Goal: Find contact information: Find contact information

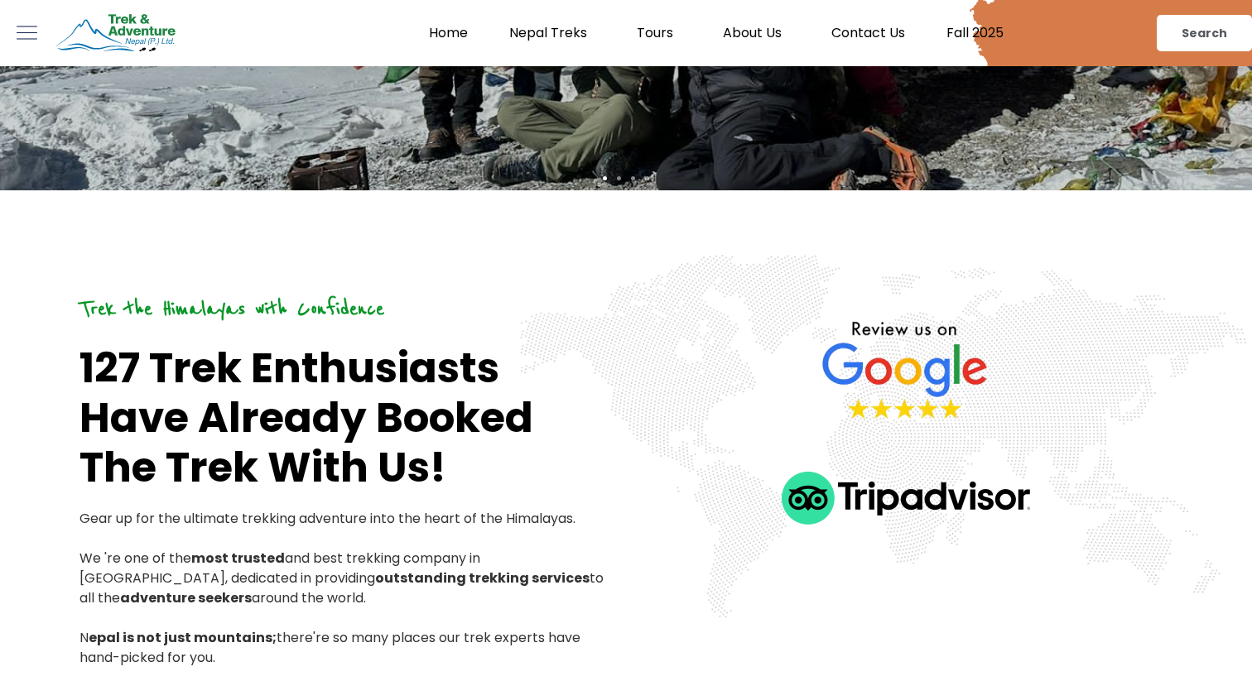
scroll to position [464, 0]
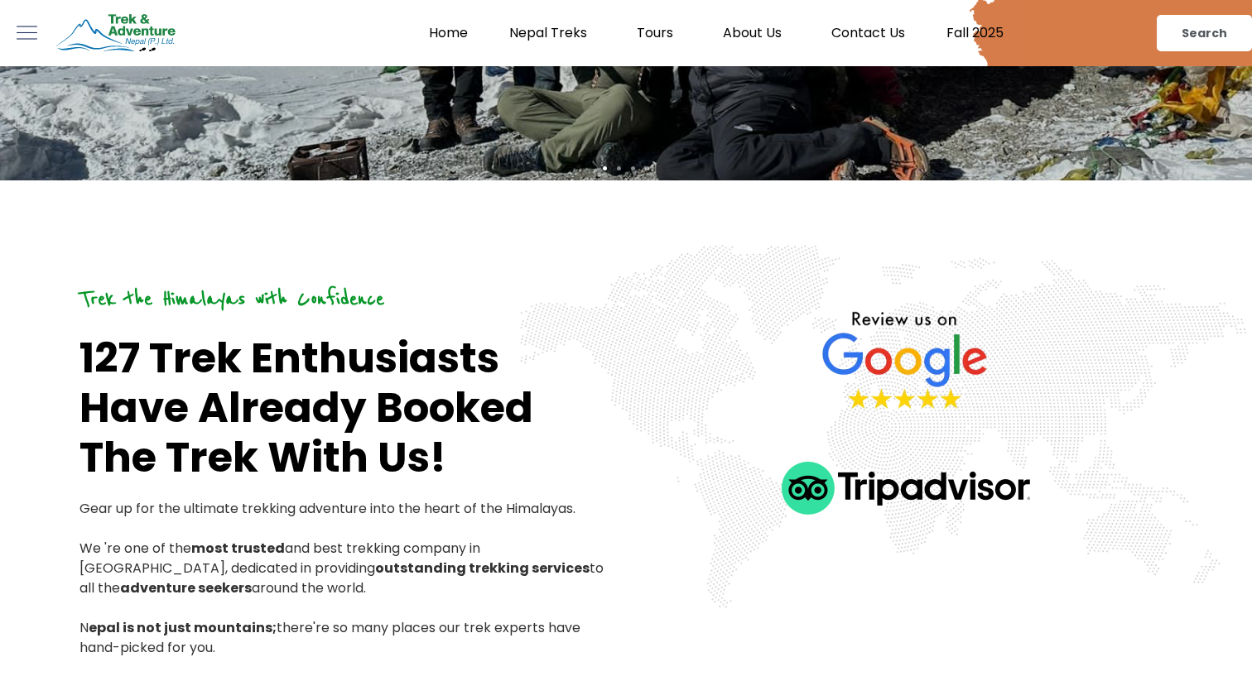
click at [890, 488] on img at bounding box center [905, 488] width 248 height 53
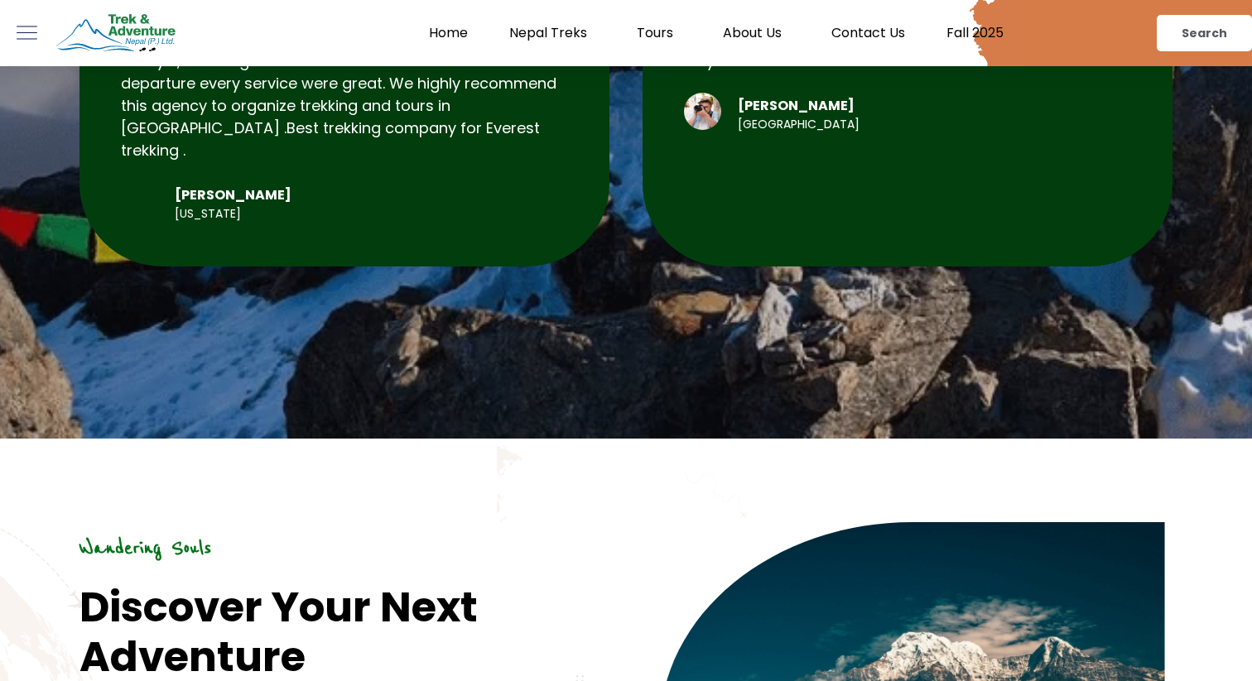
scroll to position [7761, 0]
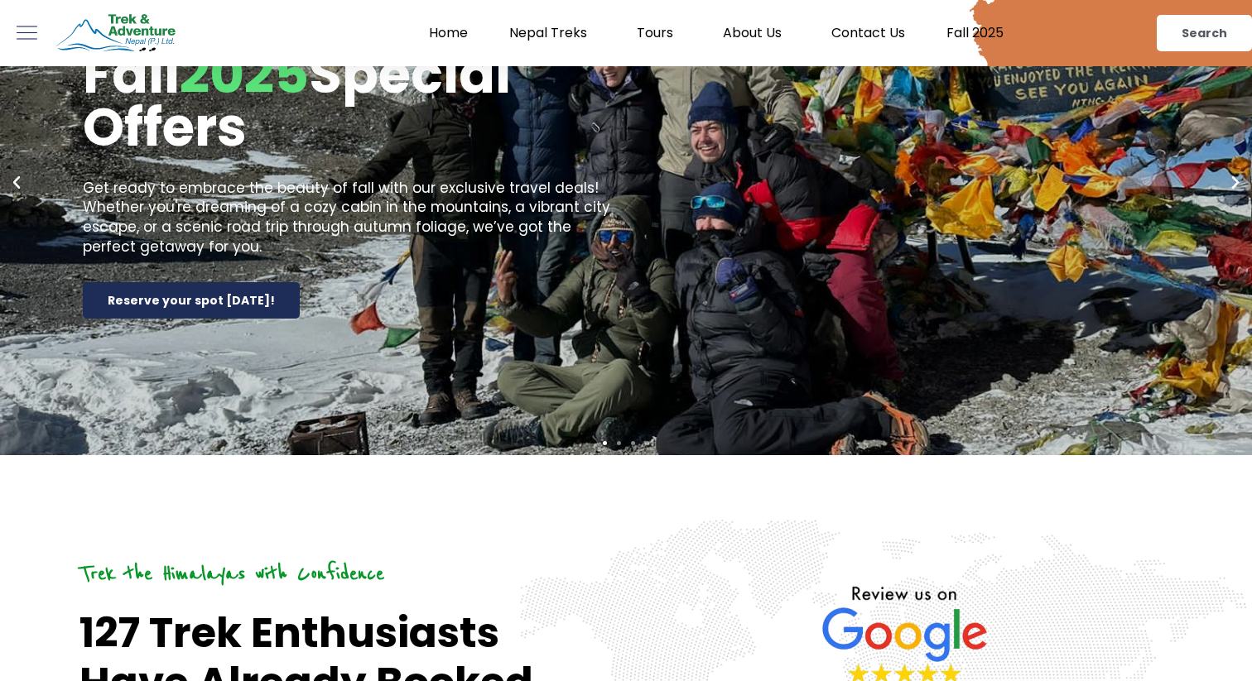
scroll to position [0, 0]
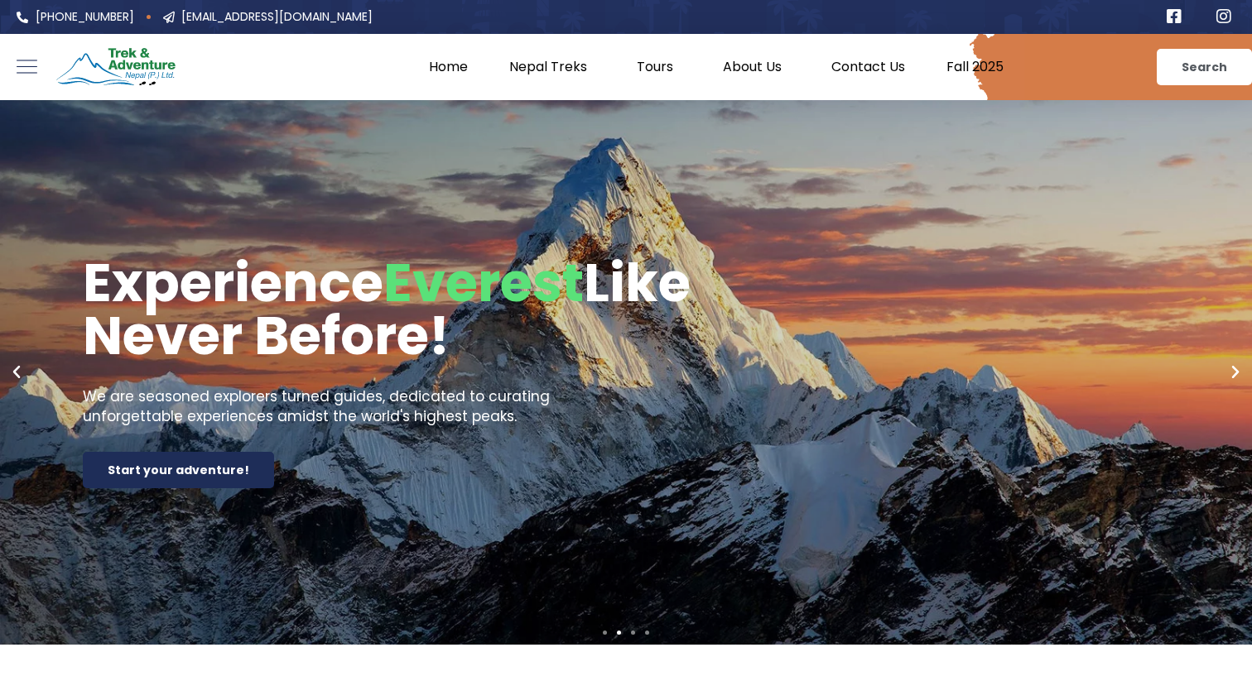
click at [882, 71] on link "Contact Us" at bounding box center [867, 67] width 115 height 17
